Goal: Navigation & Orientation: Find specific page/section

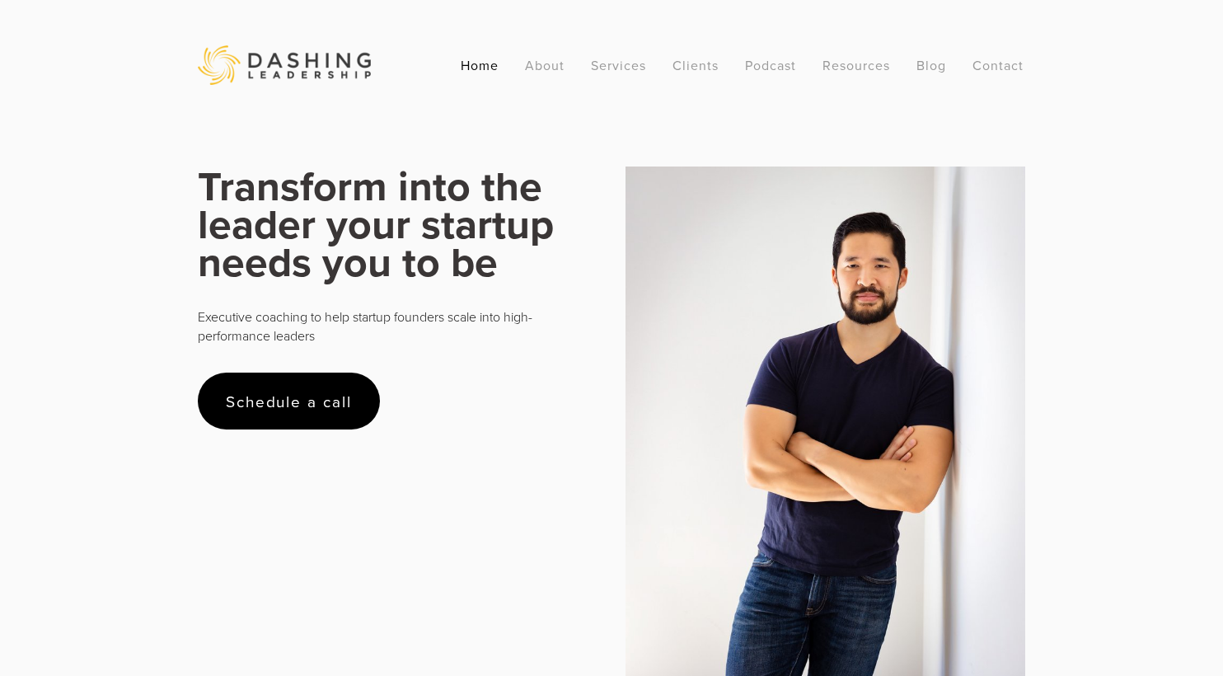
scroll to position [13, 0]
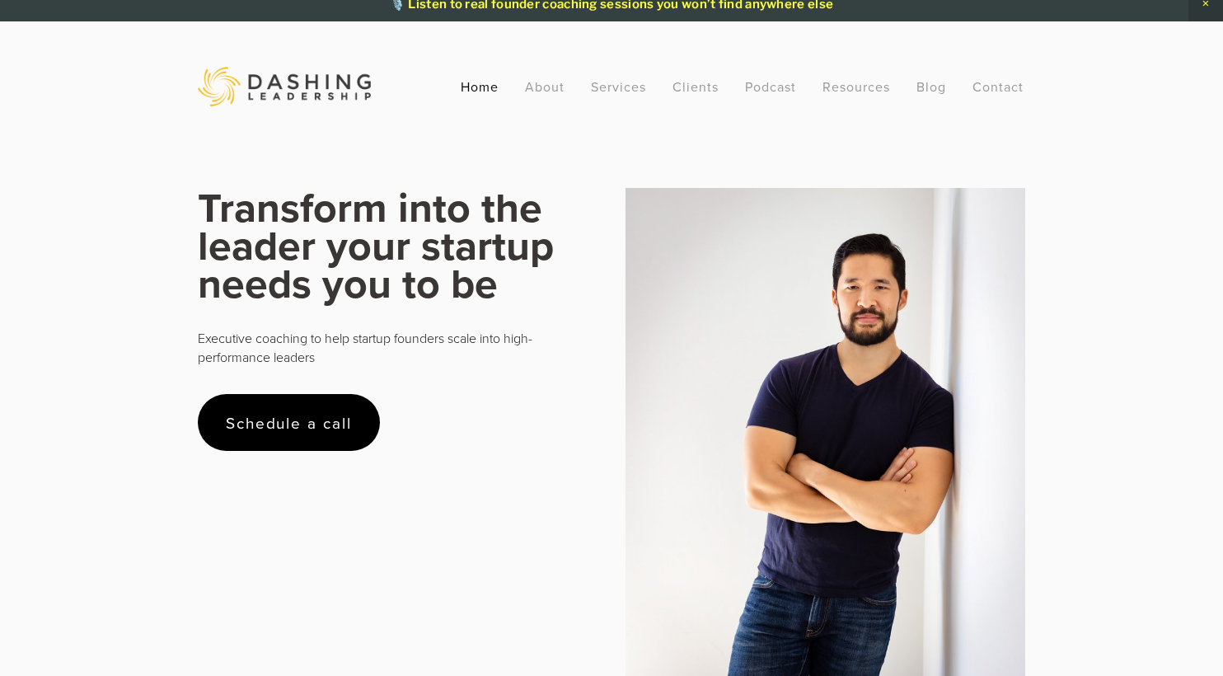
click at [540, 88] on link "About" at bounding box center [545, 87] width 40 height 30
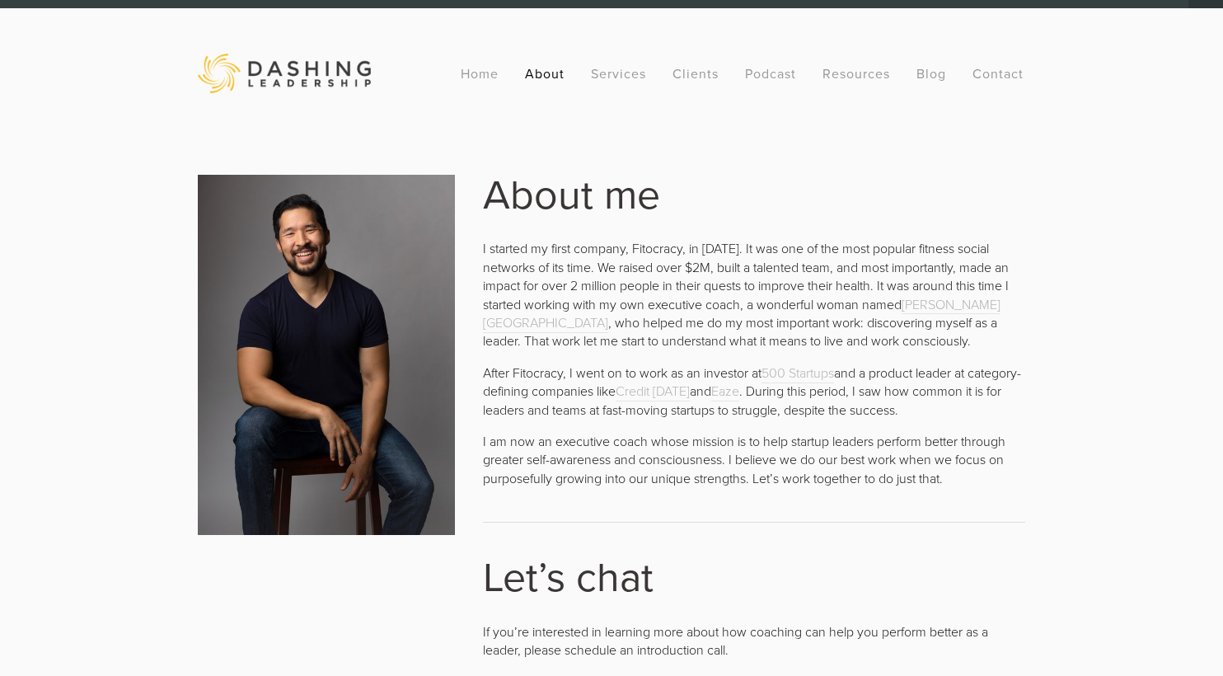
scroll to position [26, 0]
click at [474, 77] on link "Home" at bounding box center [480, 73] width 38 height 30
